Goal: Task Accomplishment & Management: Manage account settings

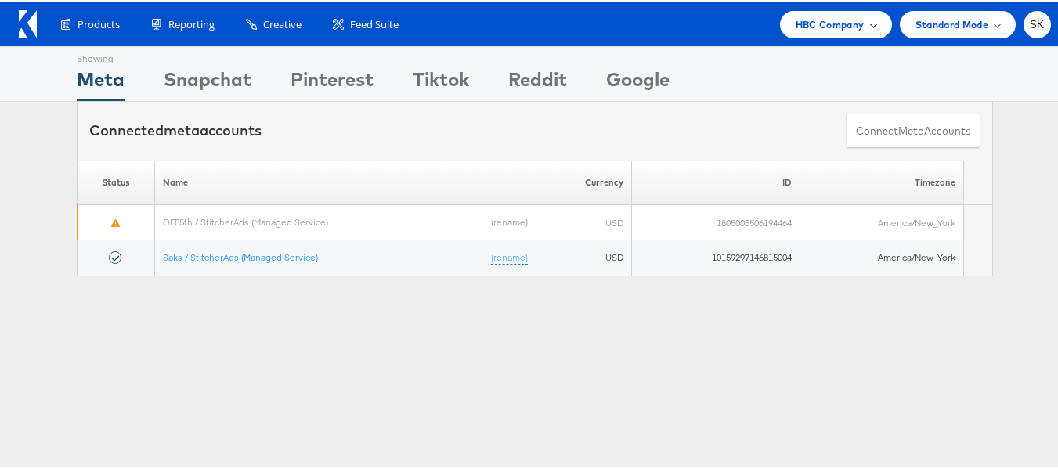
click at [818, 28] on span "HBC Company" at bounding box center [830, 22] width 69 height 16
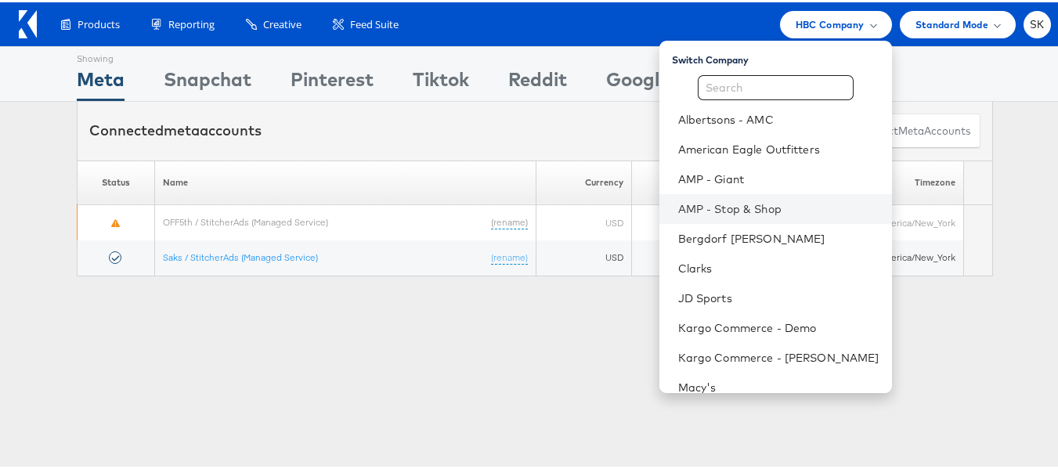
scroll to position [224, 0]
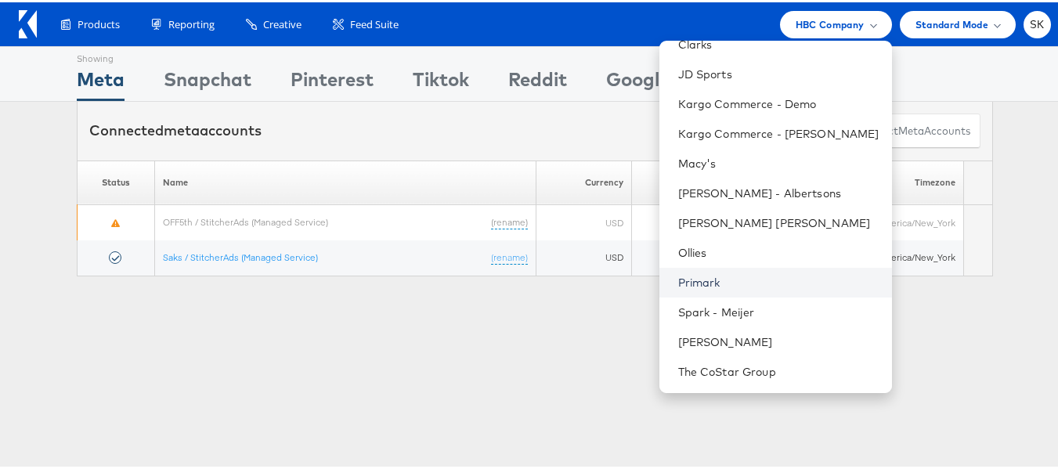
click at [684, 277] on link "Primark" at bounding box center [778, 281] width 201 height 16
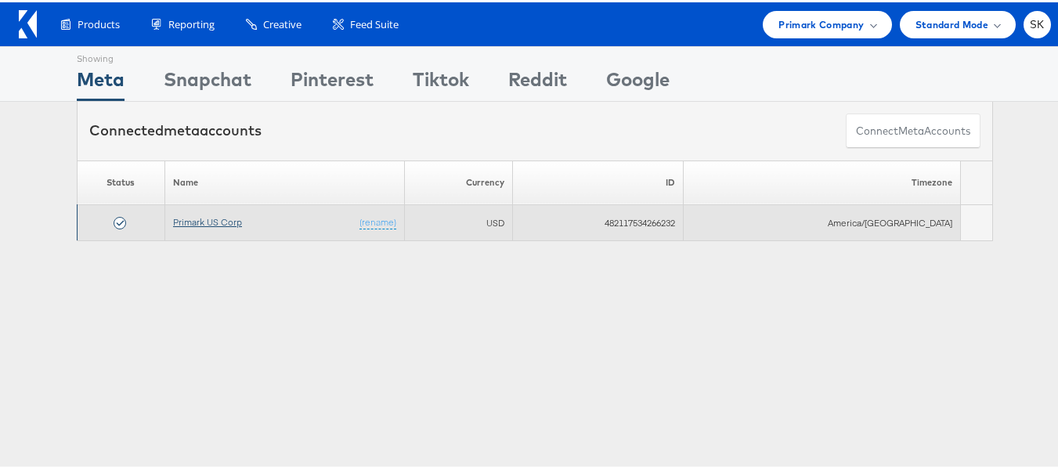
click at [210, 226] on link "Primark US Corp" at bounding box center [207, 220] width 69 height 12
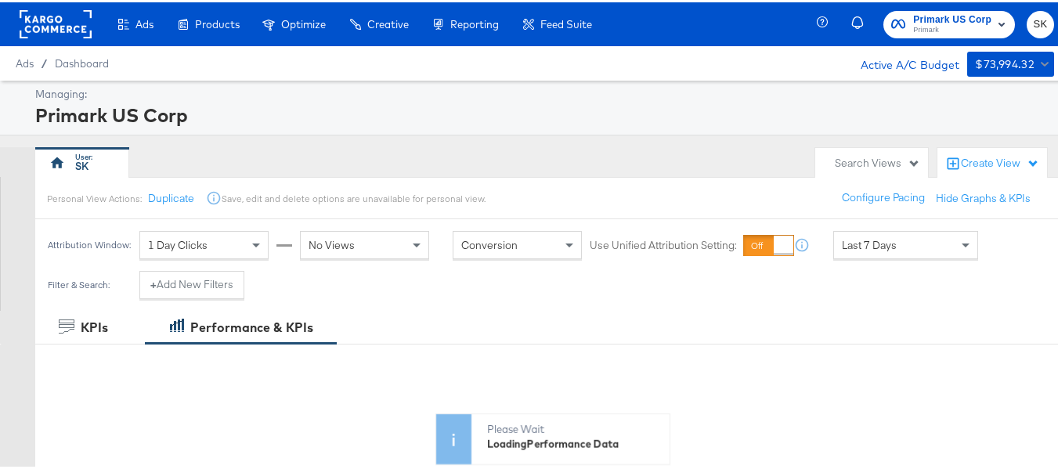
click at [926, 23] on span "Primark" at bounding box center [952, 28] width 78 height 13
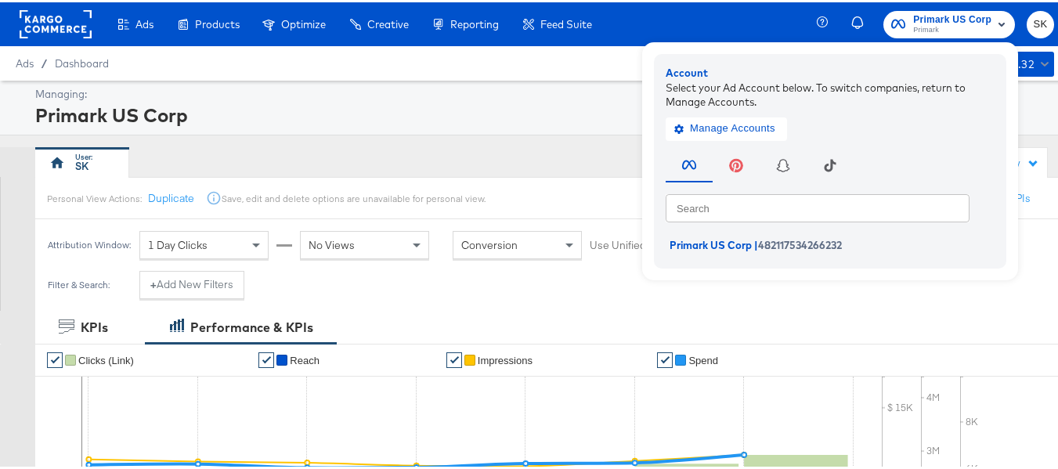
click at [59, 31] on rect at bounding box center [56, 22] width 72 height 28
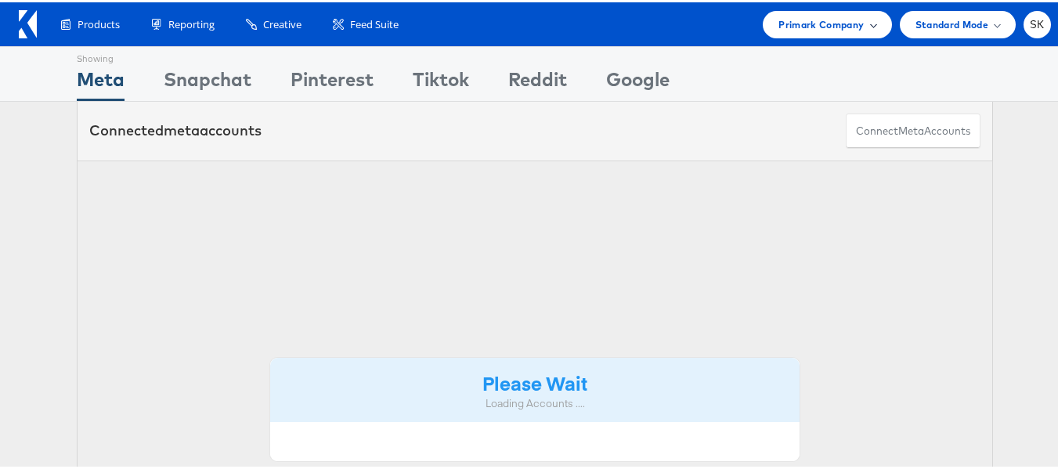
click at [836, 24] on span "Primark Company" at bounding box center [820, 22] width 85 height 16
